Goal: Find contact information: Find contact information

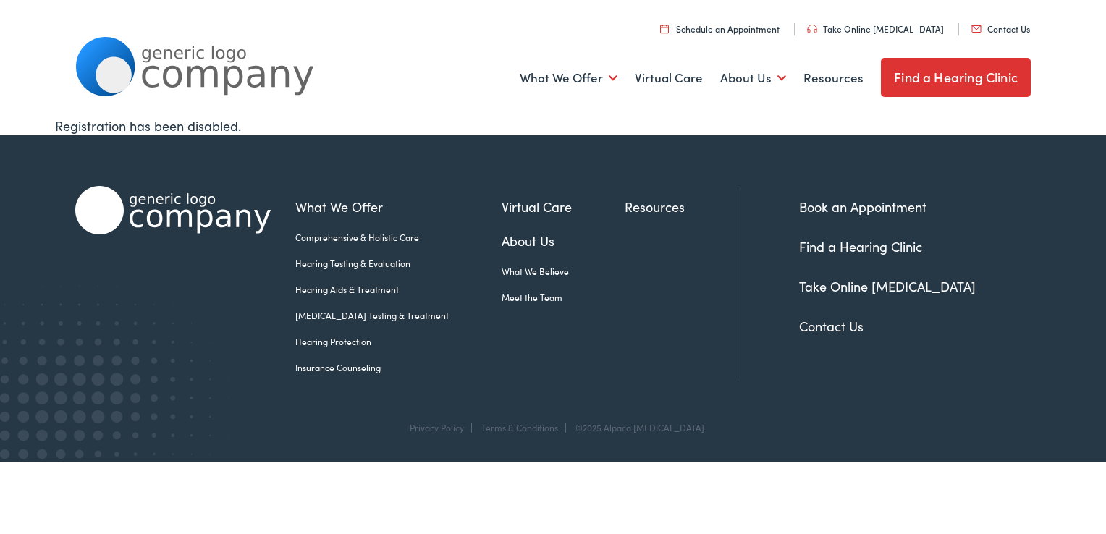
click at [1017, 25] on link "Contact Us" at bounding box center [1001, 28] width 59 height 12
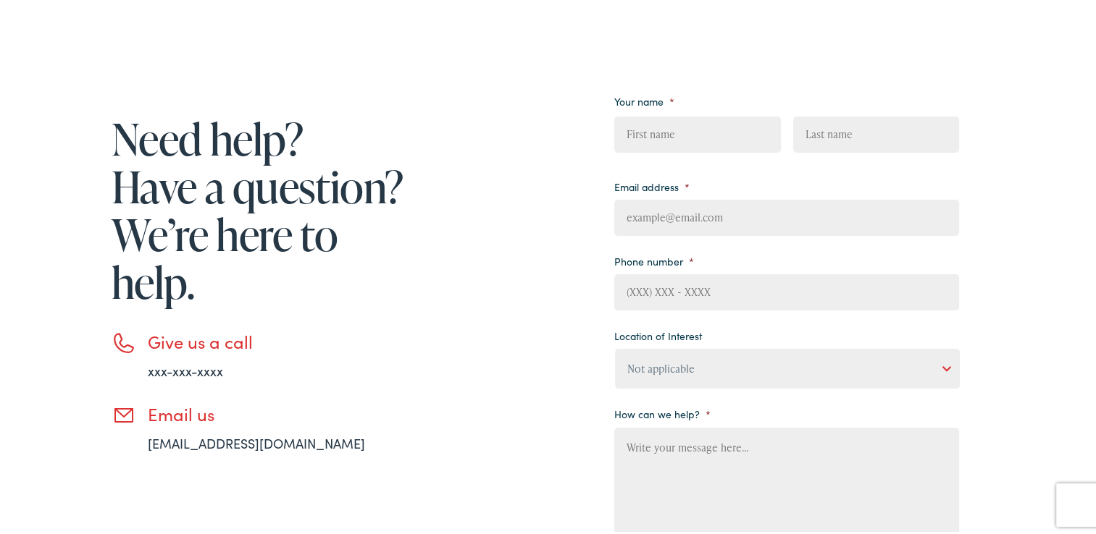
scroll to position [240, 0]
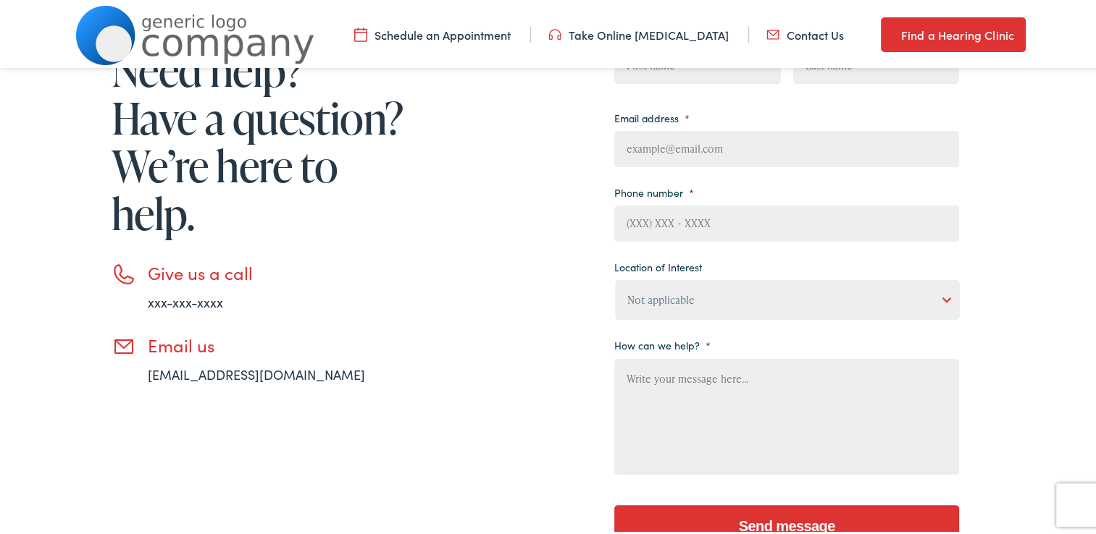
click at [189, 374] on link "[EMAIL_ADDRESS][DOMAIN_NAME]" at bounding box center [256, 372] width 217 height 18
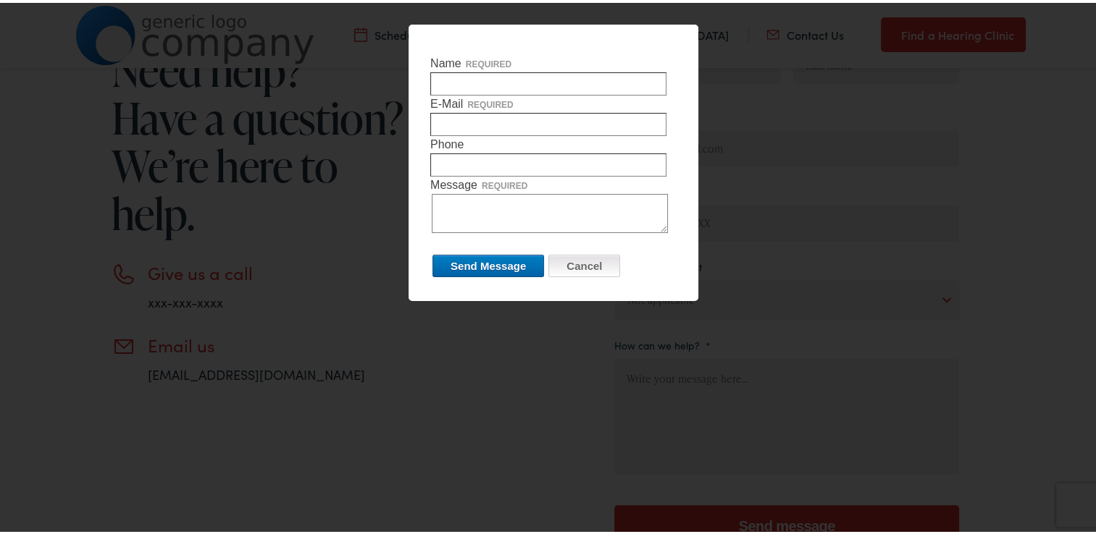
click at [584, 260] on input "Cancel" at bounding box center [584, 263] width 72 height 22
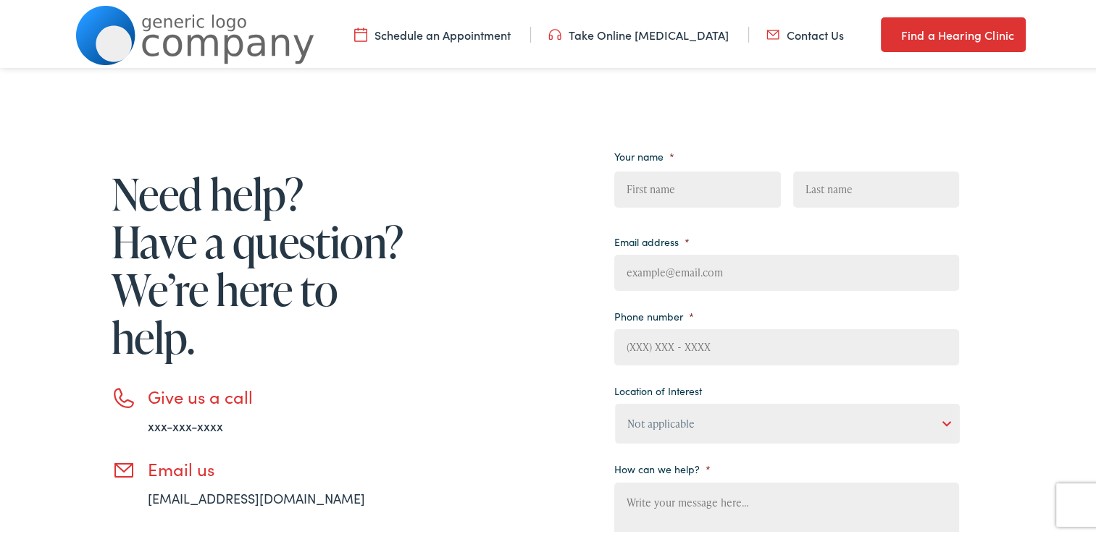
scroll to position [0, 0]
